Goal: Browse casually

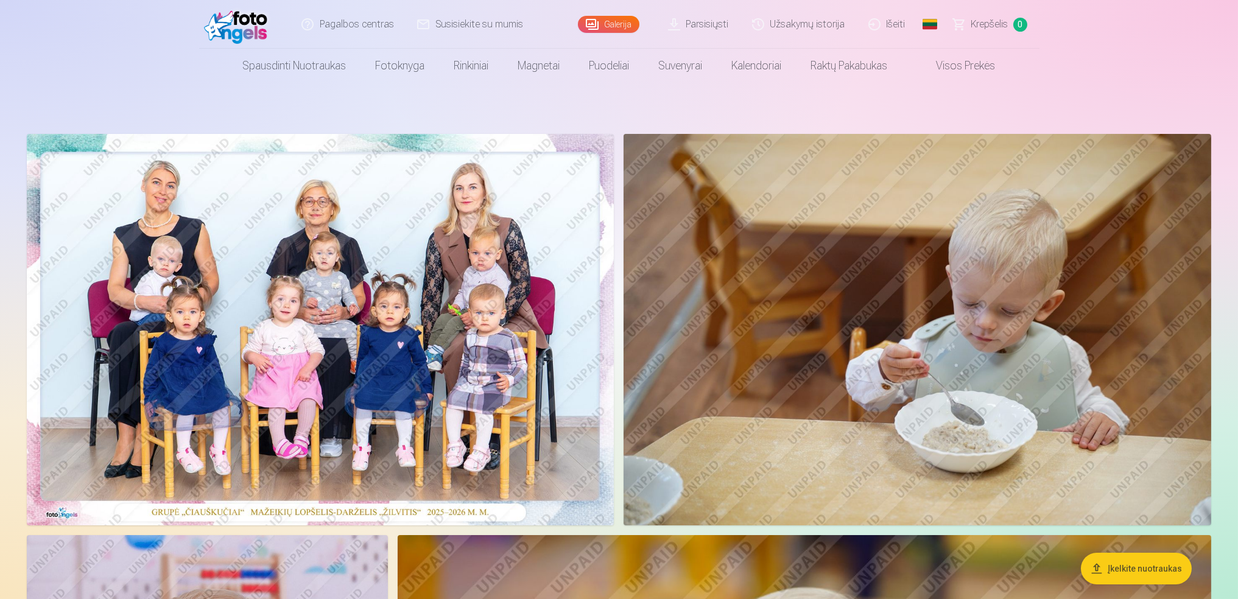
click at [153, 403] on img at bounding box center [320, 329] width 587 height 391
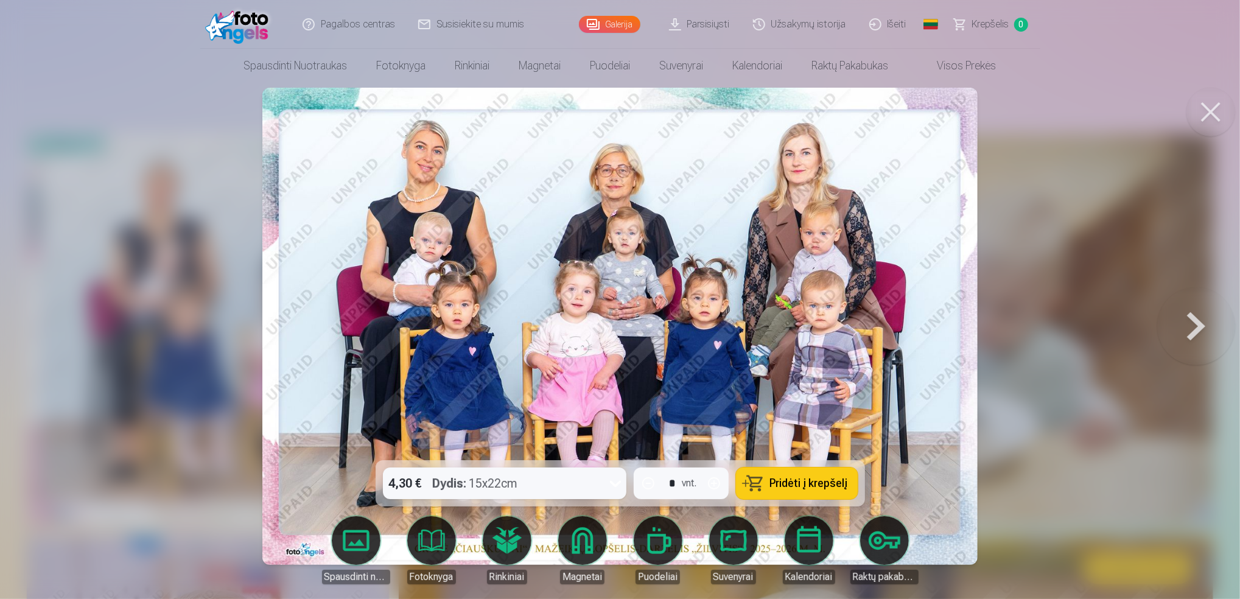
click at [1193, 320] on button at bounding box center [1196, 327] width 78 height 244
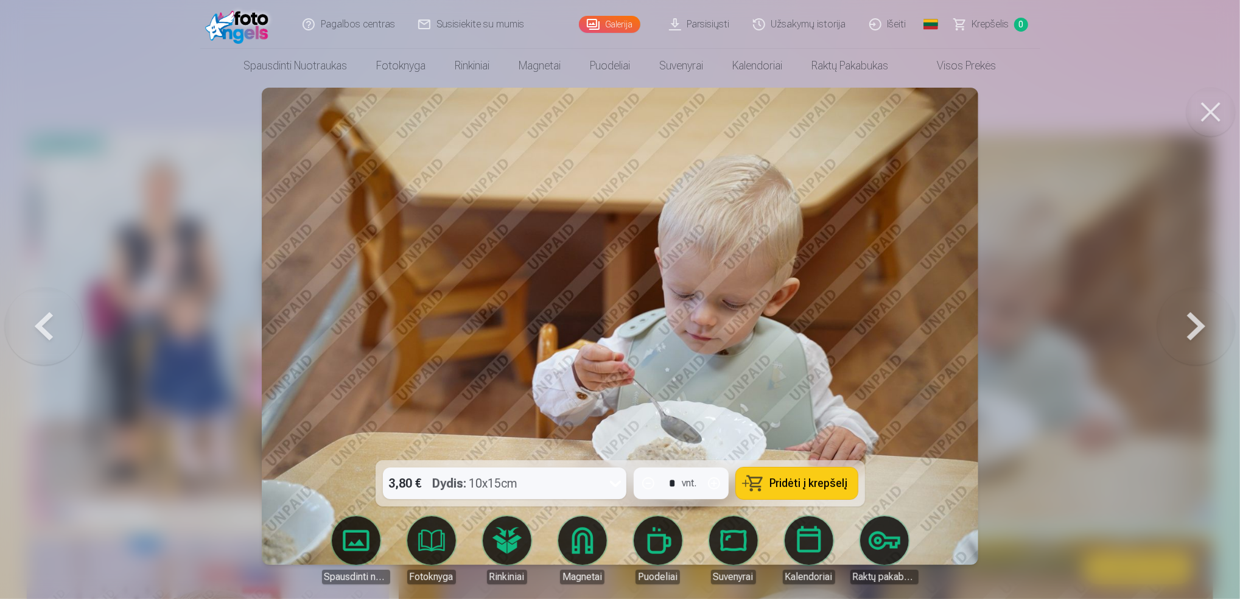
click at [1192, 321] on button at bounding box center [1196, 327] width 78 height 244
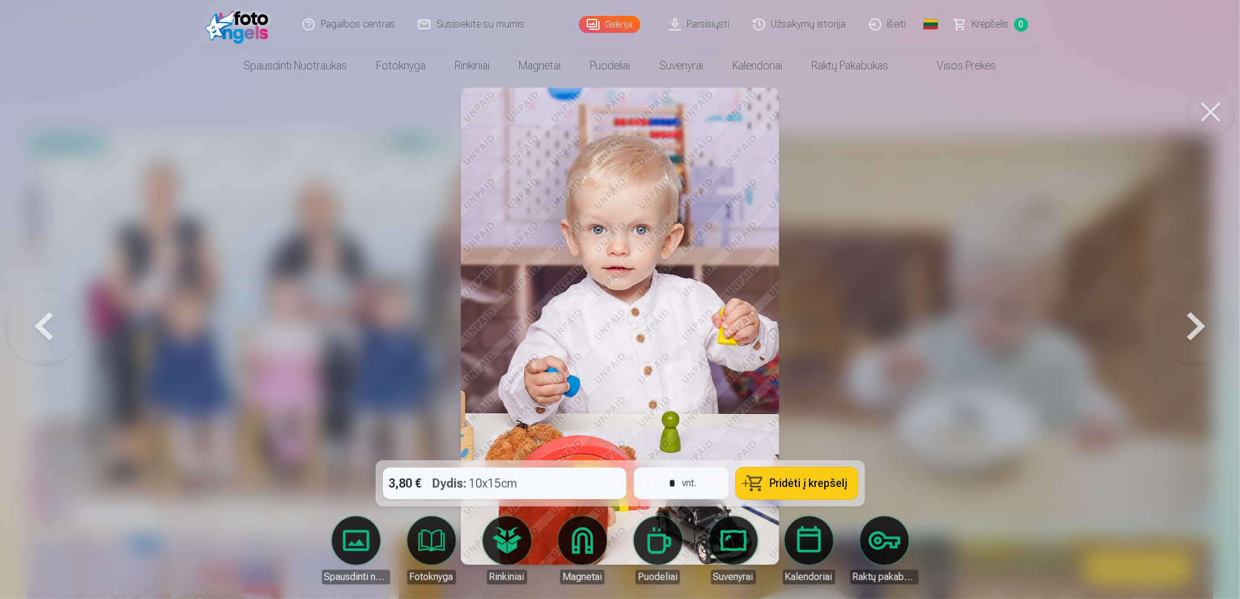
click at [1192, 321] on button at bounding box center [1196, 327] width 78 height 244
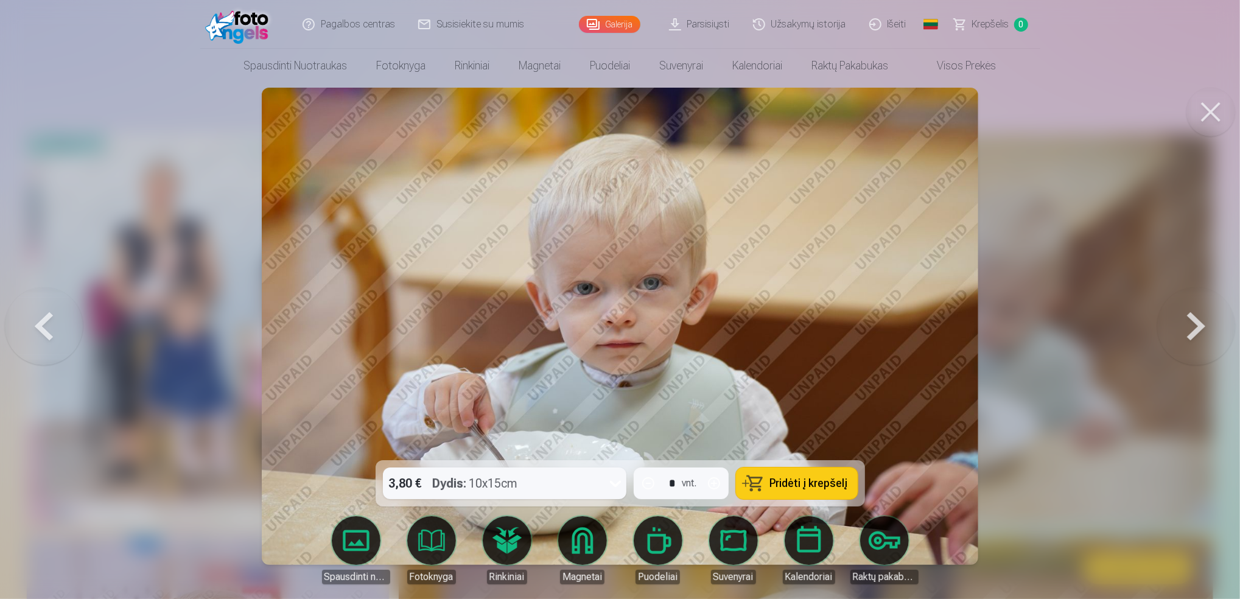
click at [1192, 321] on button at bounding box center [1196, 327] width 78 height 244
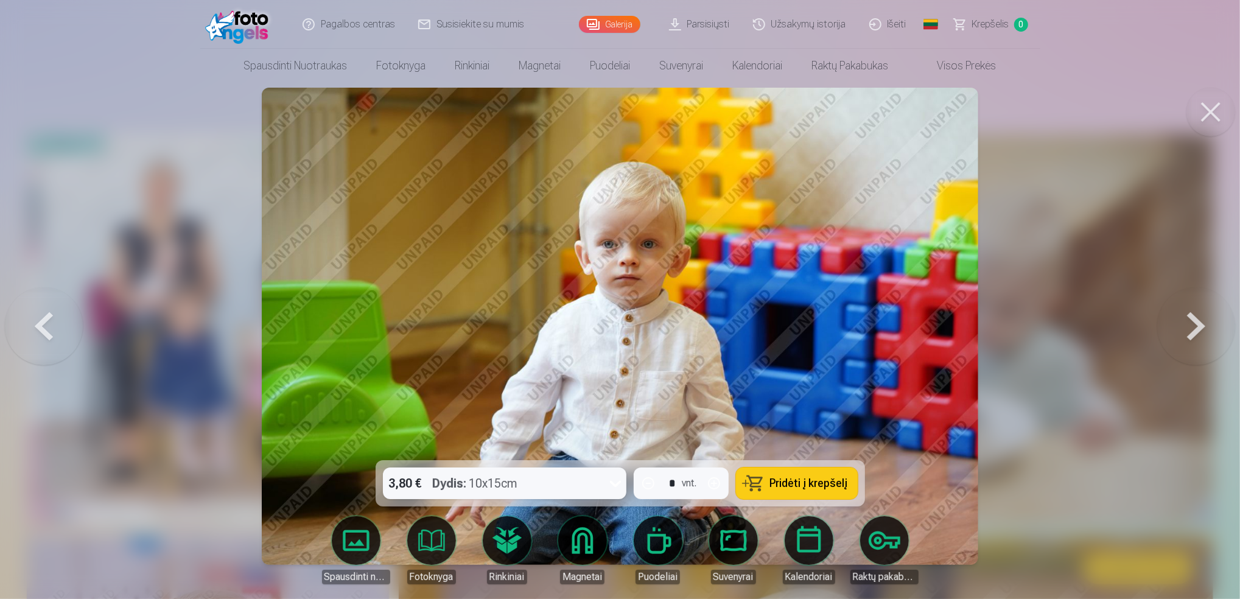
click at [1192, 321] on button at bounding box center [1196, 327] width 78 height 244
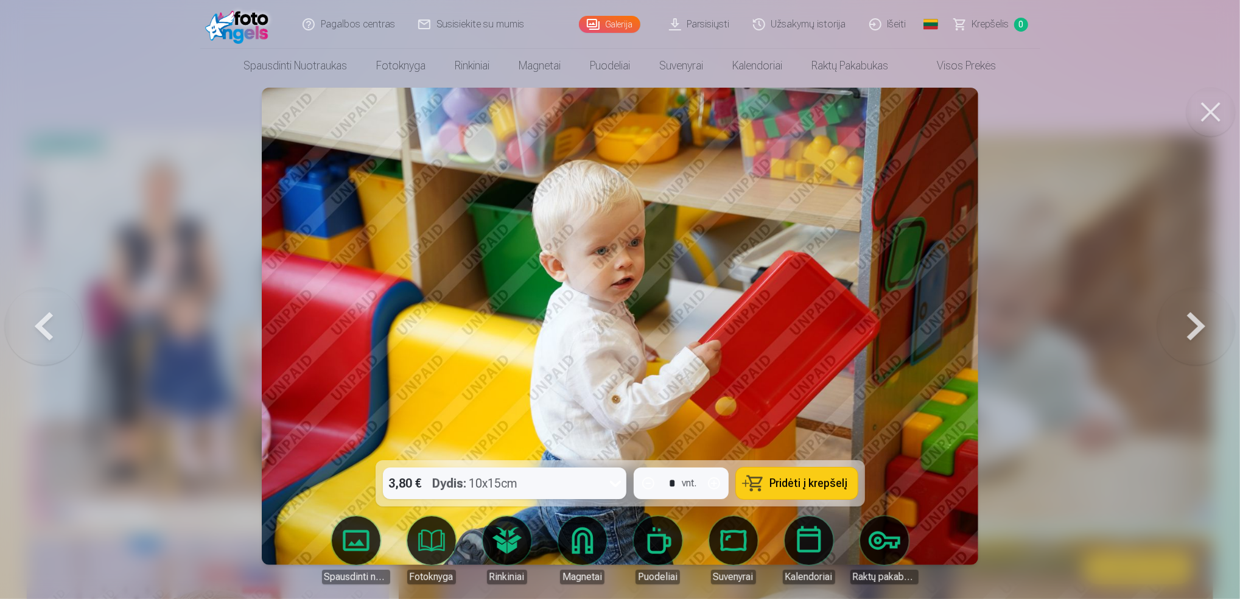
drag, startPoint x: 1192, startPoint y: 321, endPoint x: 1140, endPoint y: 395, distance: 89.9
click at [1137, 416] on div at bounding box center [620, 299] width 1240 height 599
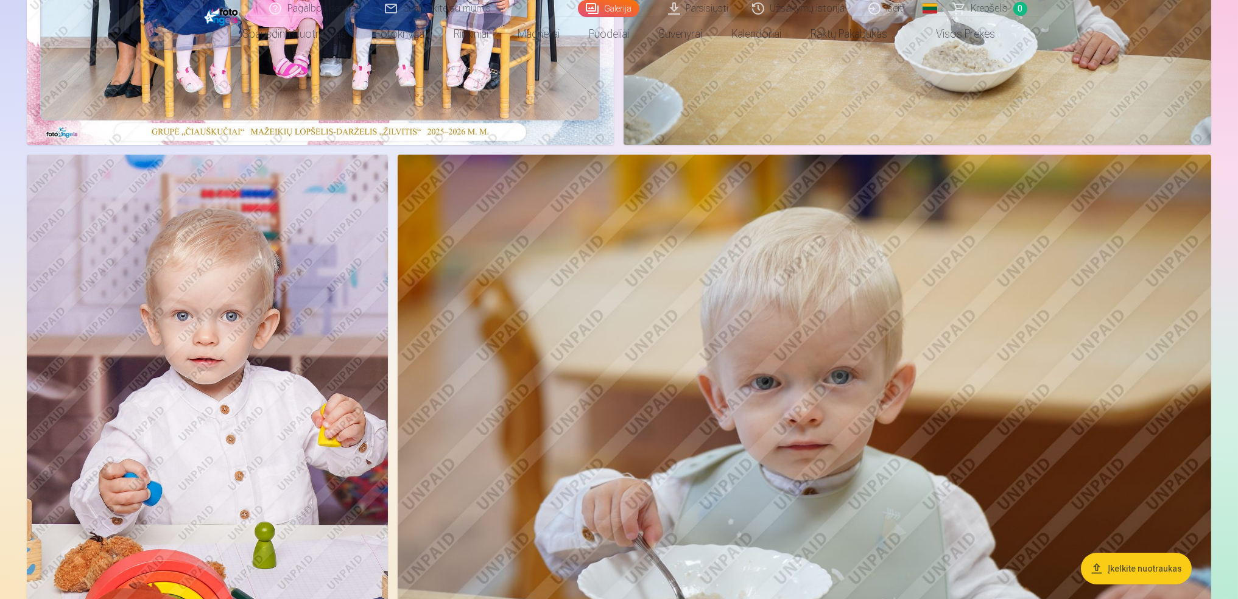
scroll to position [405, 0]
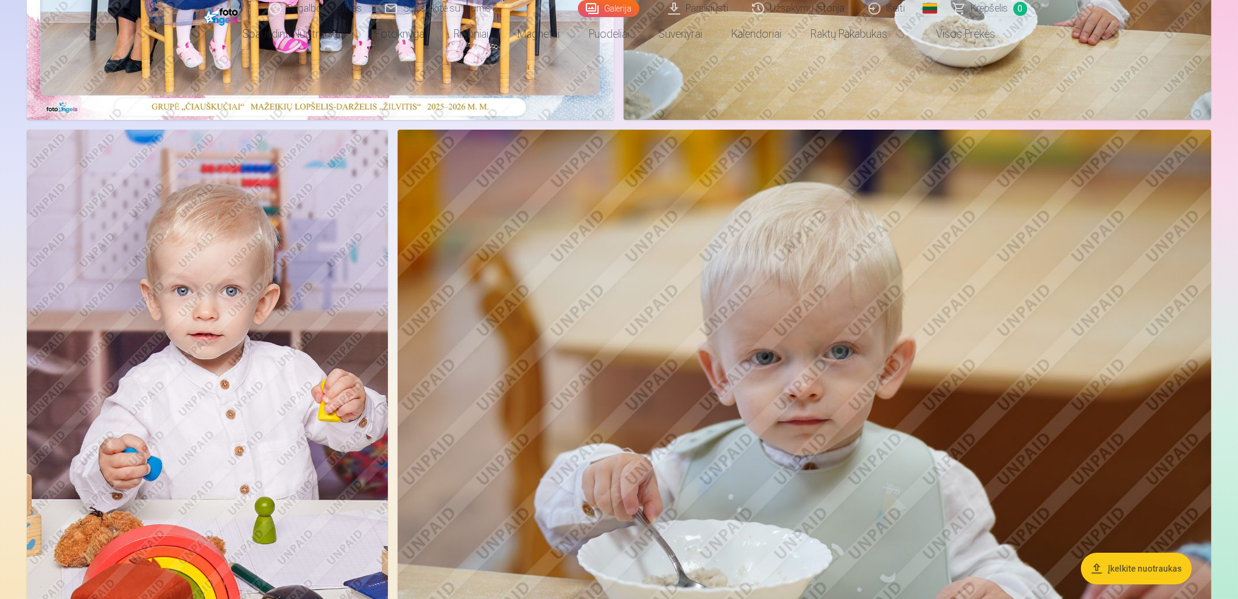
click at [829, 347] on img at bounding box center [804, 401] width 813 height 542
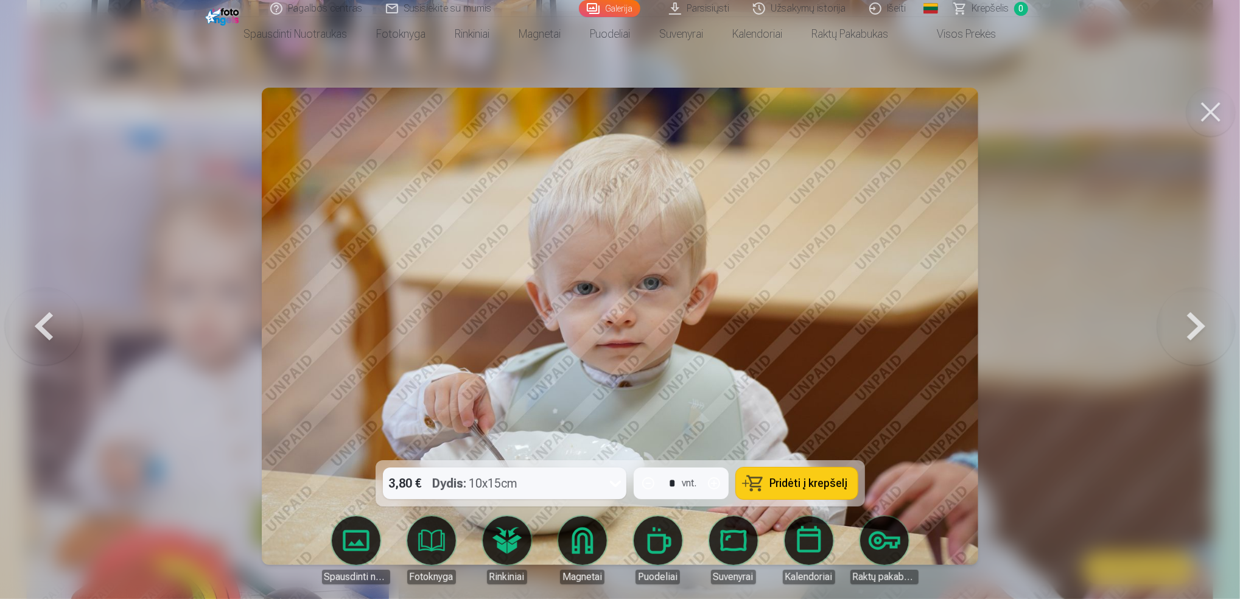
click at [1190, 328] on button at bounding box center [1196, 327] width 78 height 244
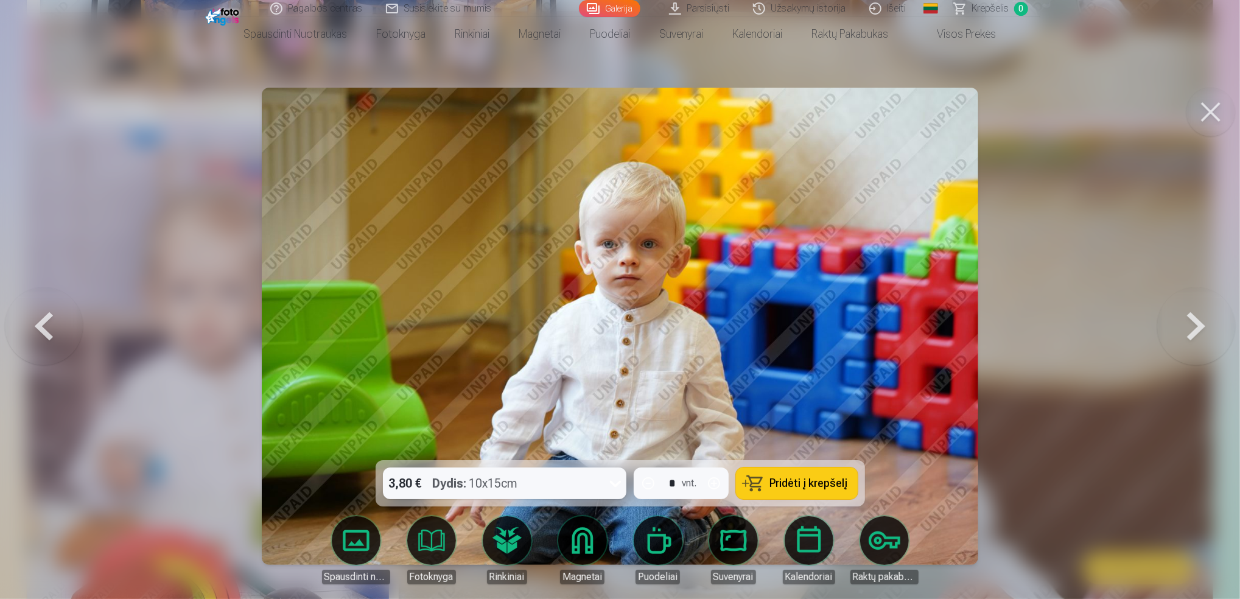
click at [1185, 334] on button at bounding box center [1196, 327] width 78 height 244
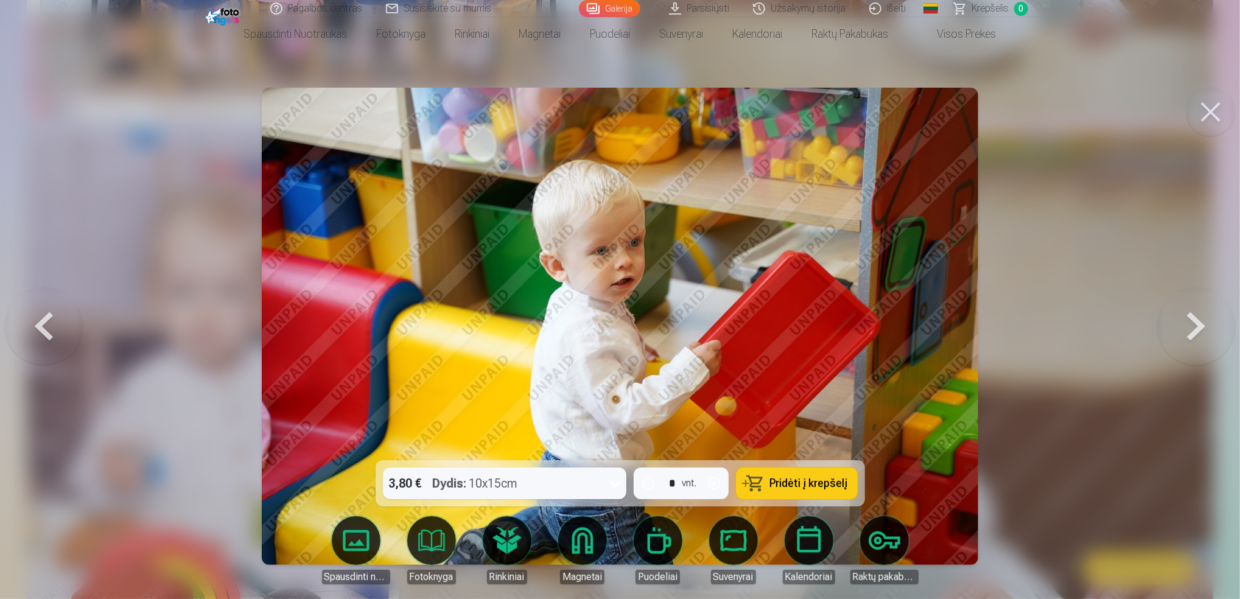
click at [52, 335] on button at bounding box center [44, 327] width 78 height 244
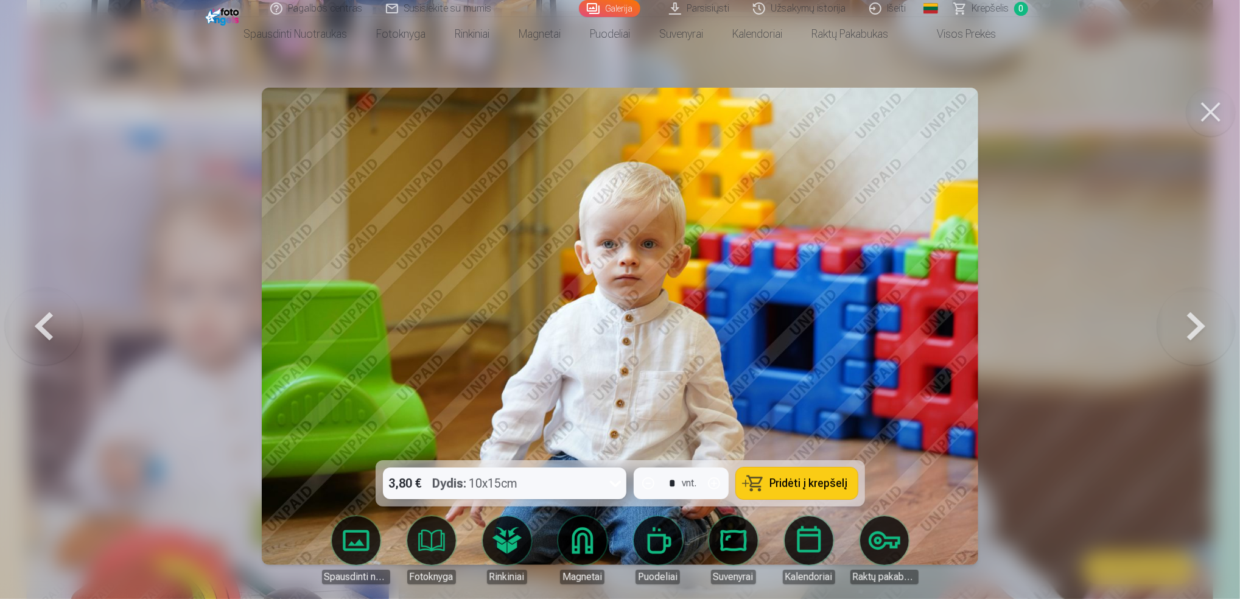
click at [52, 335] on button at bounding box center [44, 327] width 78 height 244
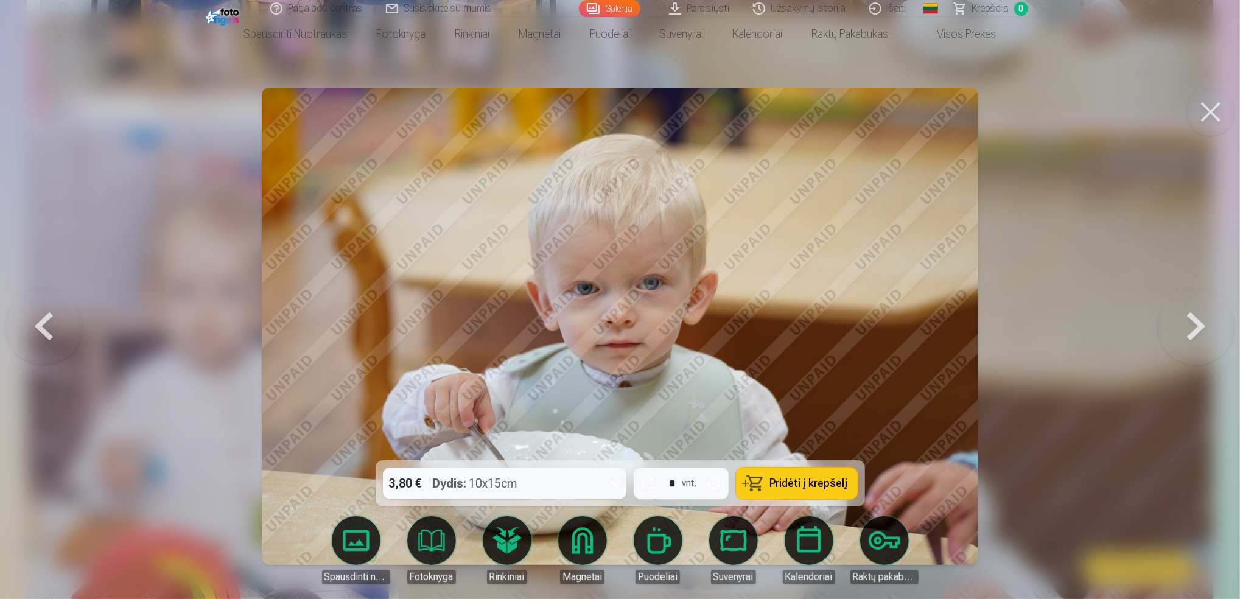
click at [1193, 331] on button at bounding box center [1196, 327] width 78 height 244
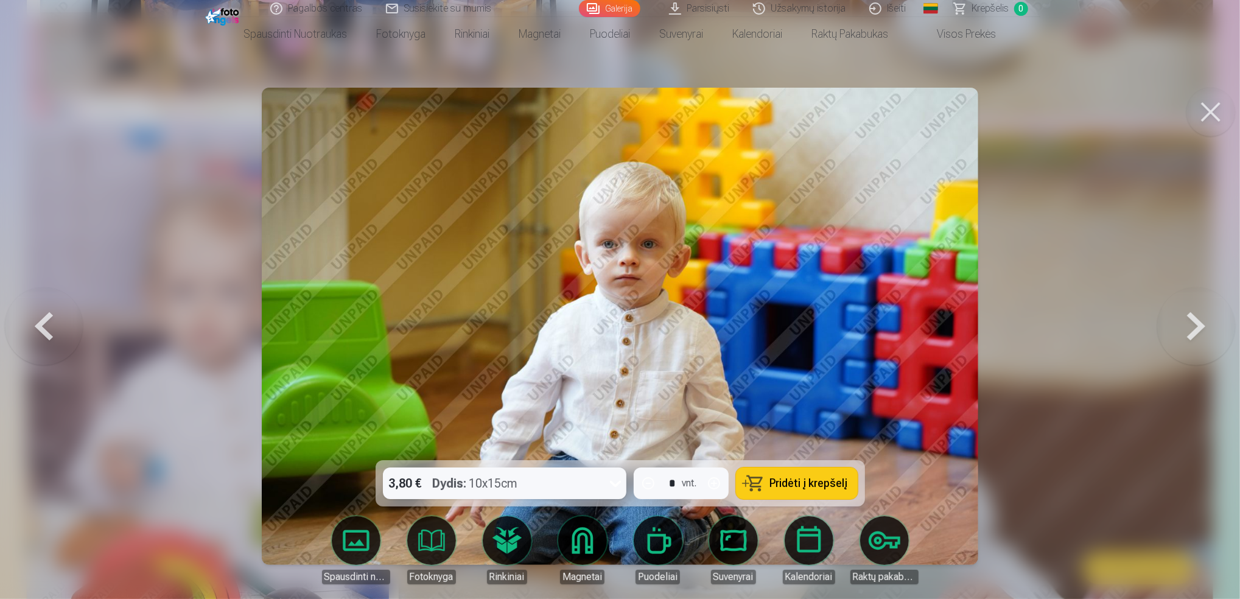
click at [1193, 331] on button at bounding box center [1196, 327] width 78 height 244
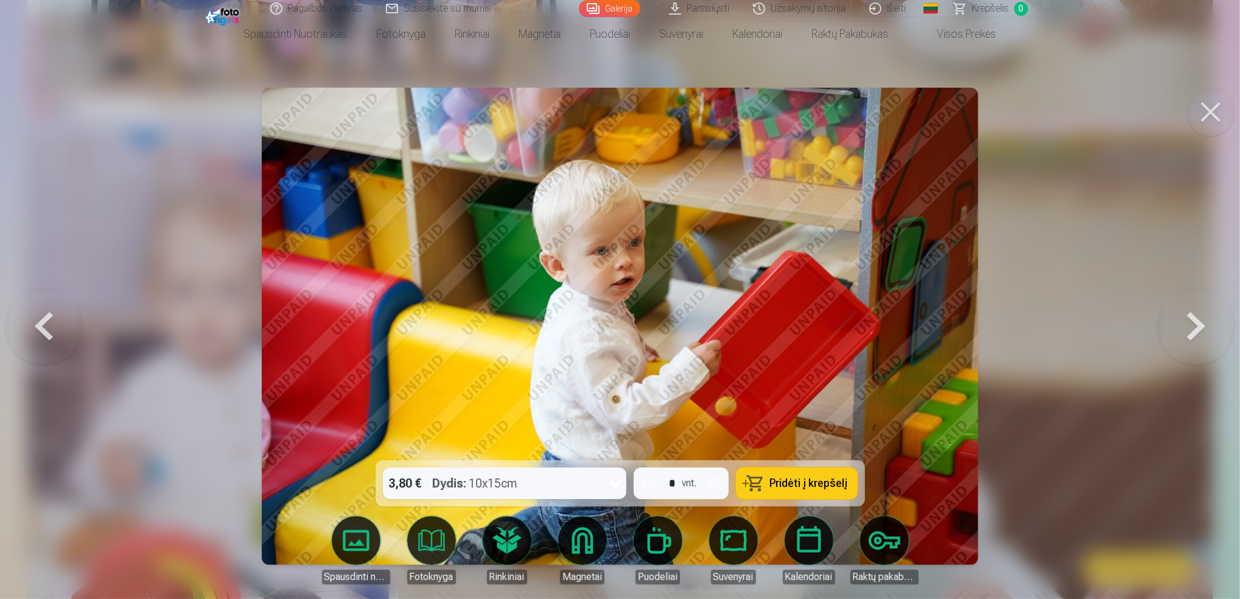
click at [1193, 331] on button at bounding box center [1196, 327] width 78 height 244
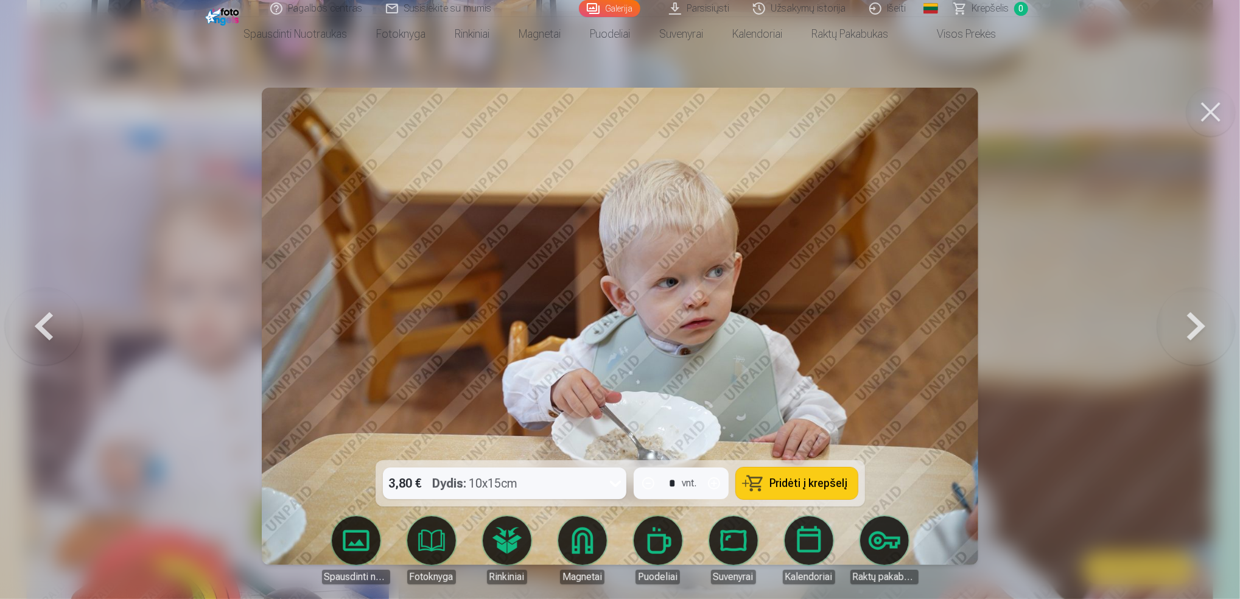
click at [1193, 331] on button at bounding box center [1196, 327] width 78 height 244
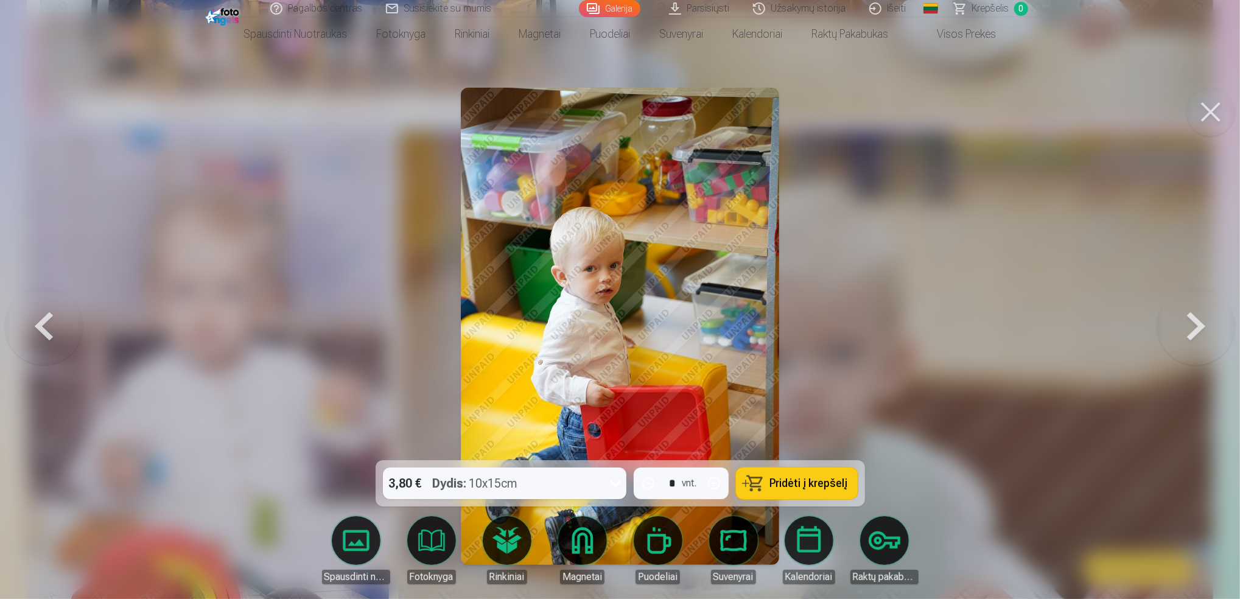
click at [1193, 331] on button at bounding box center [1196, 327] width 78 height 244
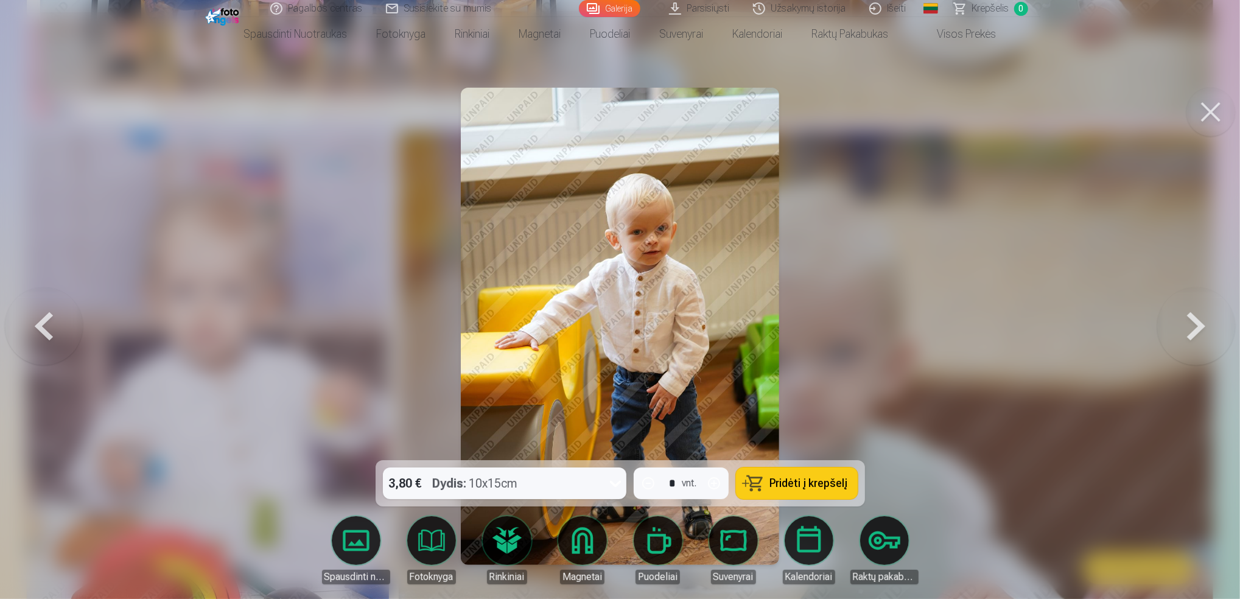
click at [1193, 331] on button at bounding box center [1196, 327] width 78 height 244
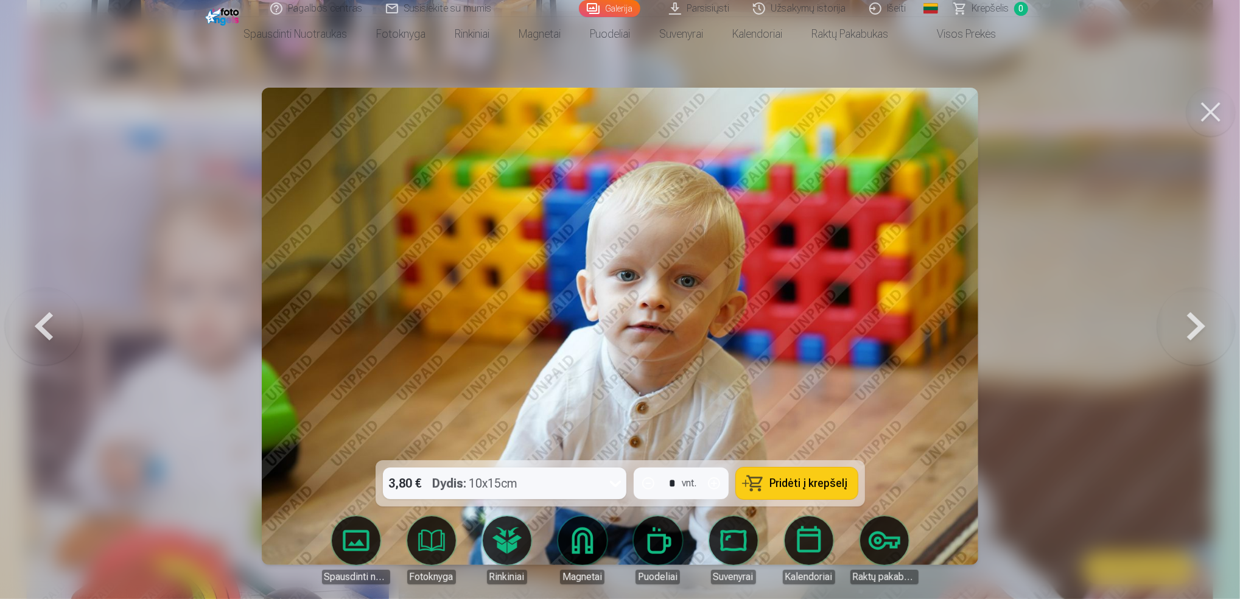
click at [1193, 331] on button at bounding box center [1196, 327] width 78 height 244
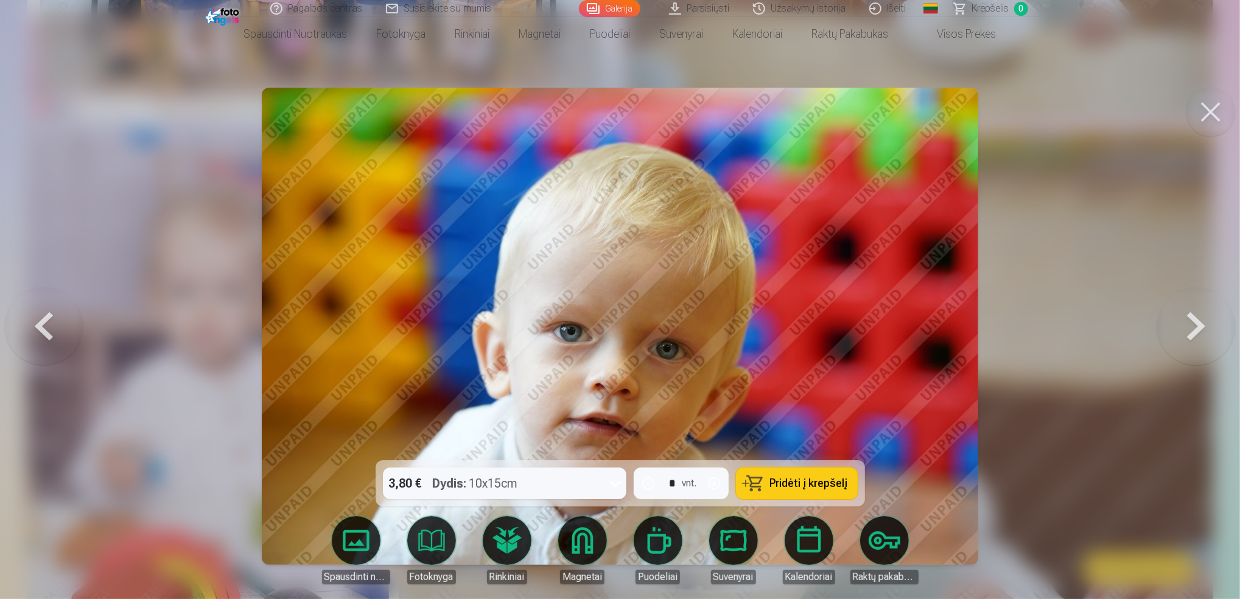
click at [1193, 331] on button at bounding box center [1196, 327] width 78 height 244
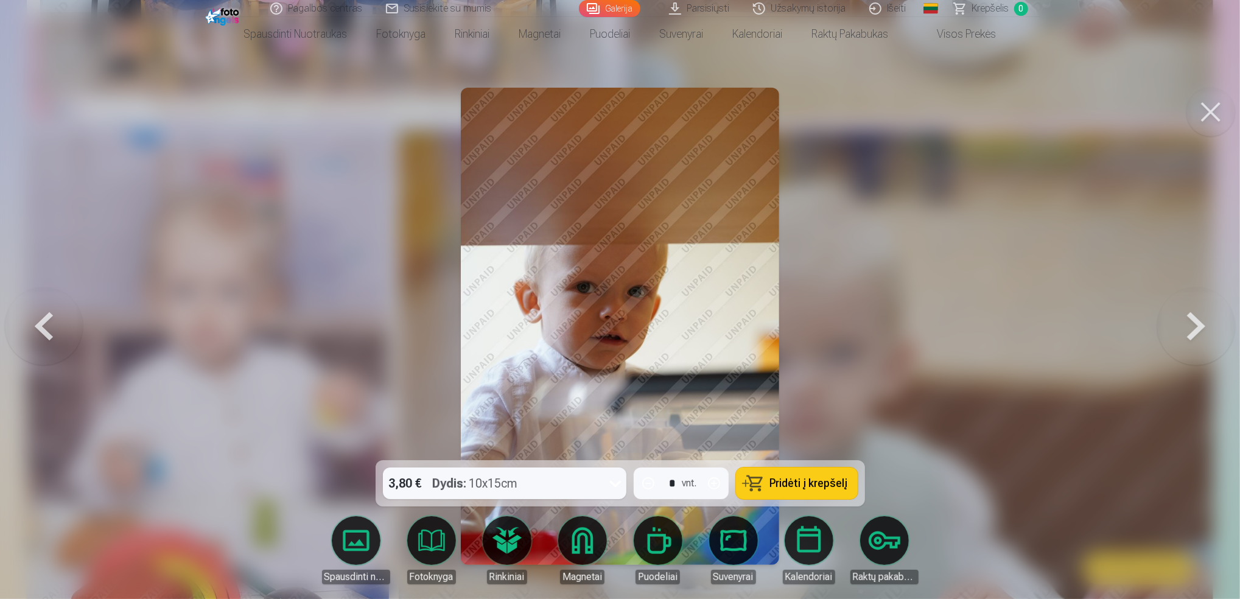
click at [1193, 331] on button at bounding box center [1196, 327] width 78 height 244
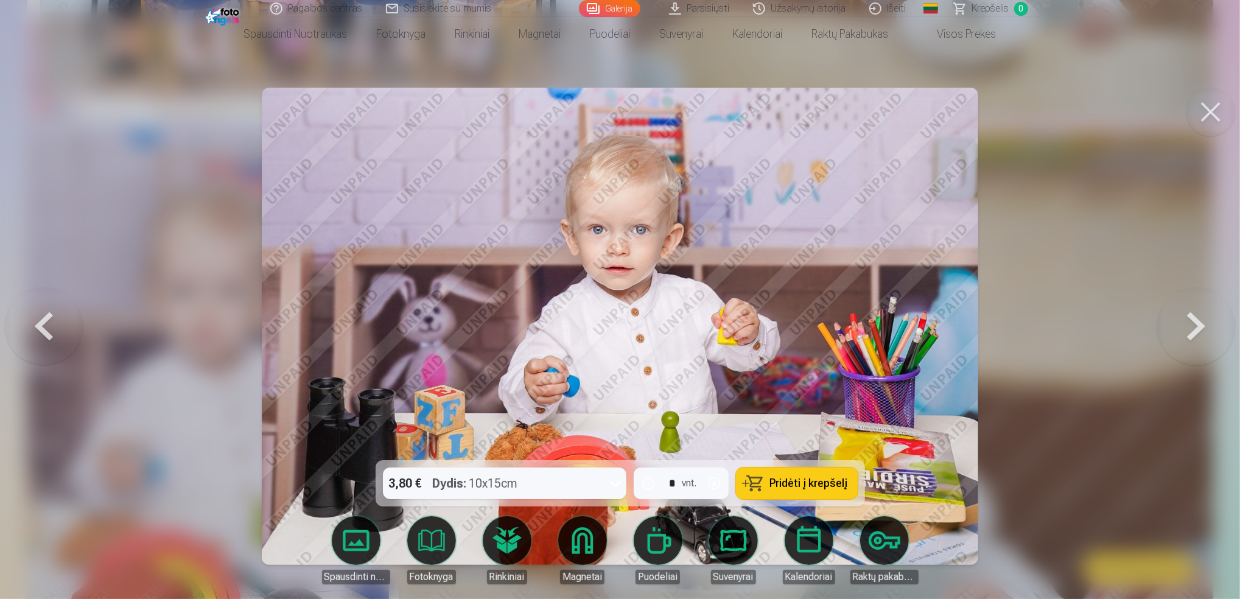
click at [1193, 329] on button at bounding box center [1196, 327] width 78 height 244
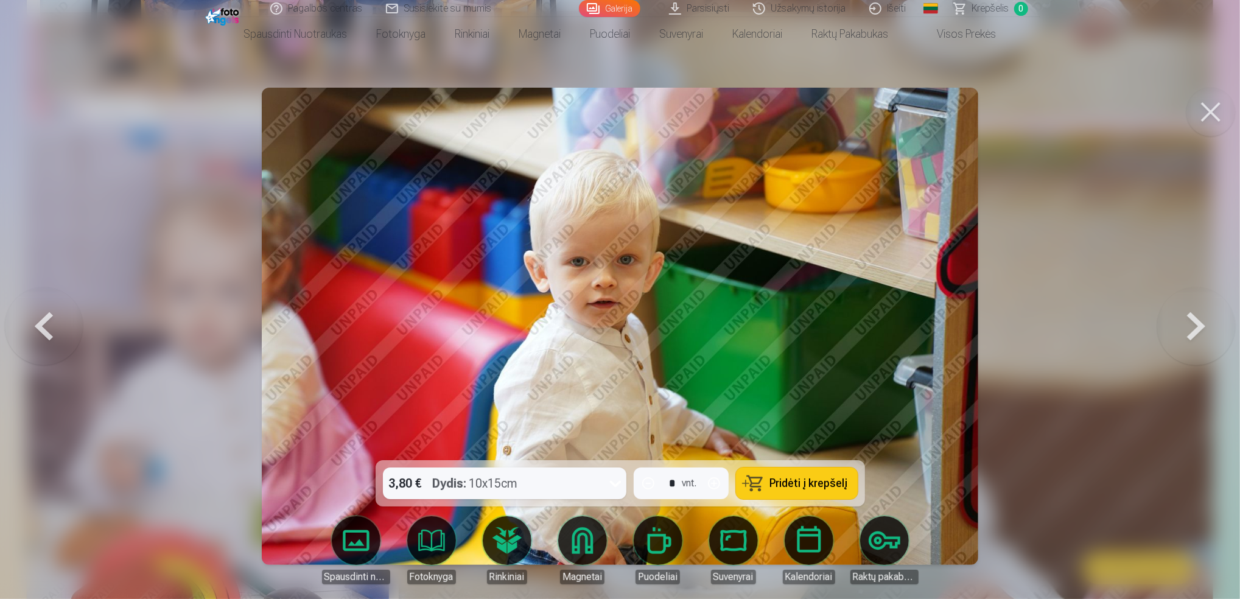
click at [1193, 328] on button at bounding box center [1196, 327] width 78 height 244
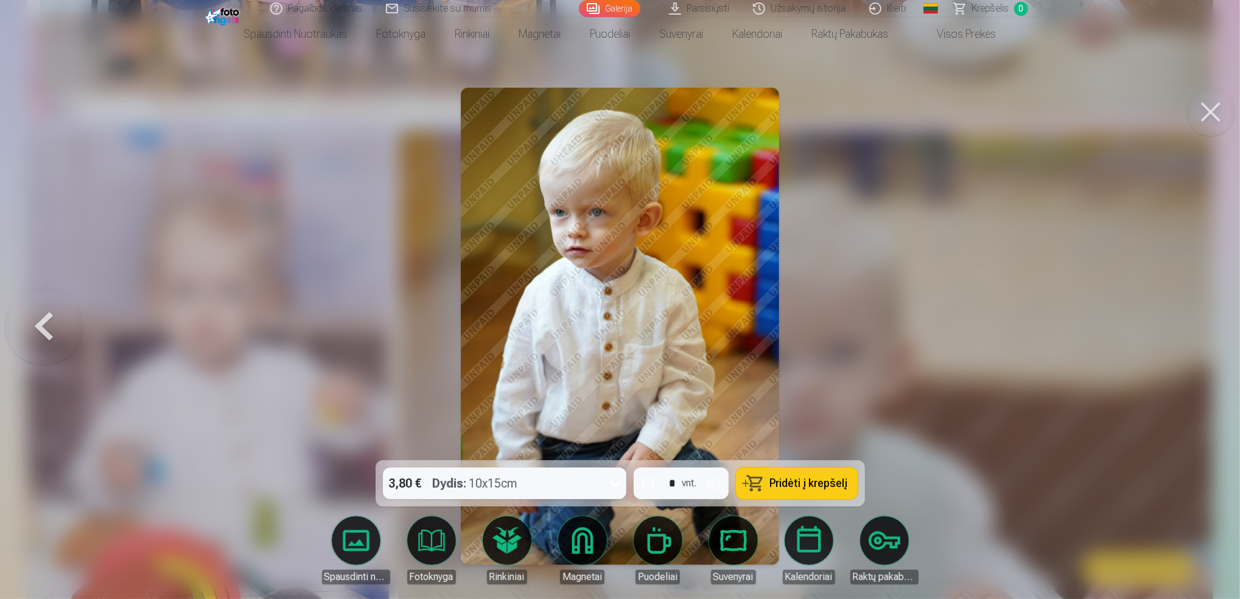
click at [45, 326] on button at bounding box center [44, 327] width 78 height 244
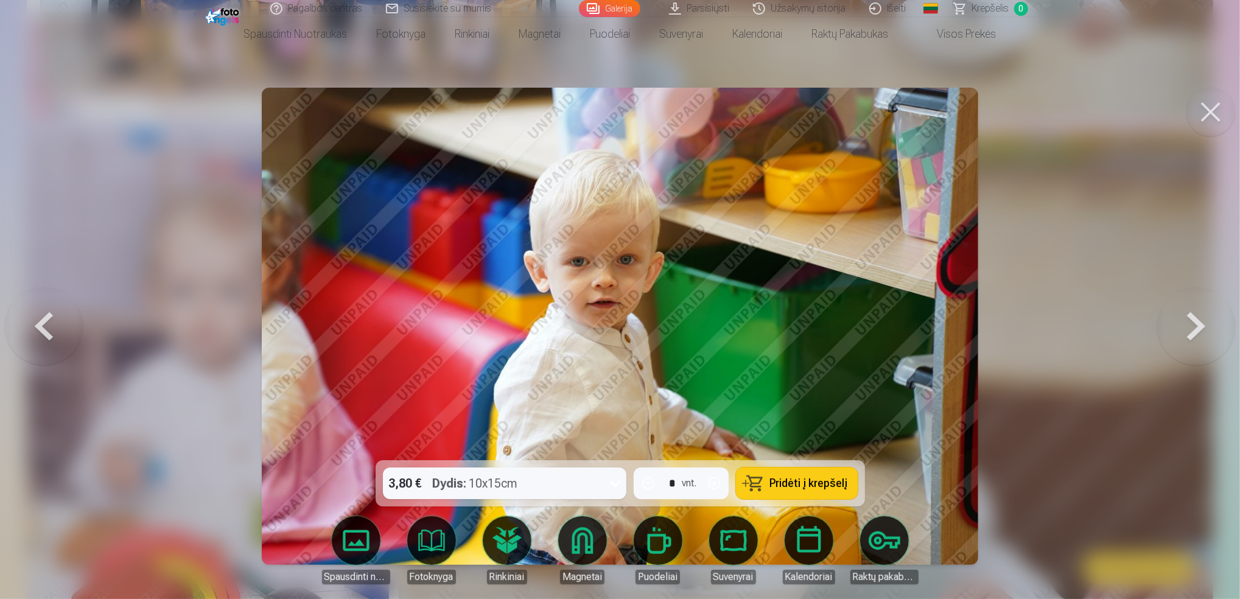
click at [1213, 122] on button at bounding box center [1211, 112] width 49 height 49
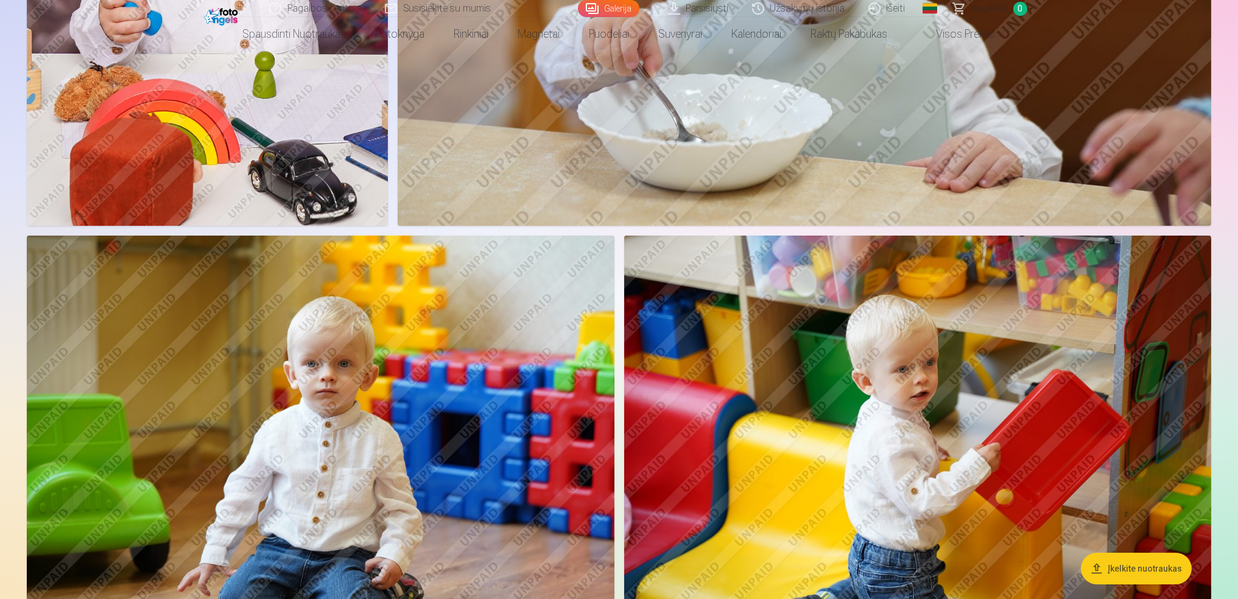
scroll to position [893, 0]
